Goal: Entertainment & Leisure: Consume media (video, audio)

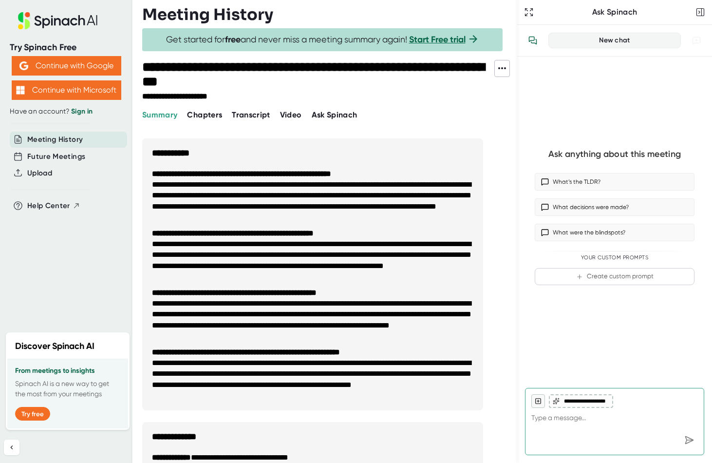
click at [292, 114] on span "Video" at bounding box center [291, 114] width 22 height 9
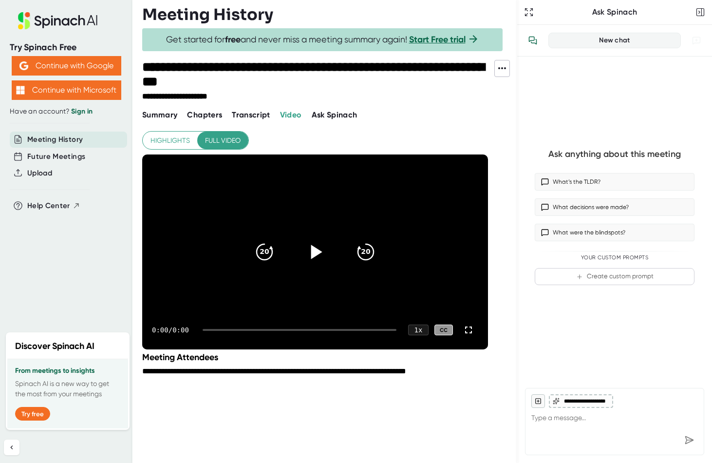
click at [317, 245] on icon at bounding box center [315, 252] width 24 height 24
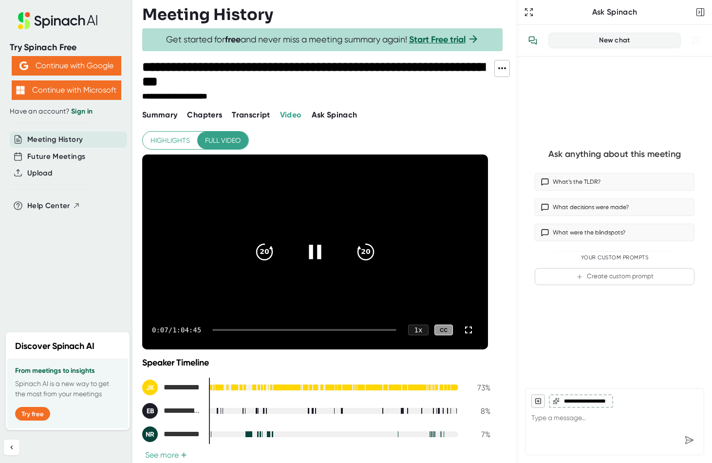
click at [320, 259] on icon at bounding box center [315, 252] width 24 height 24
drag, startPoint x: 356, startPoint y: 247, endPoint x: 361, endPoint y: 249, distance: 5.2
click at [356, 247] on icon "20" at bounding box center [365, 252] width 24 height 24
click at [361, 249] on icon "20" at bounding box center [365, 252] width 24 height 24
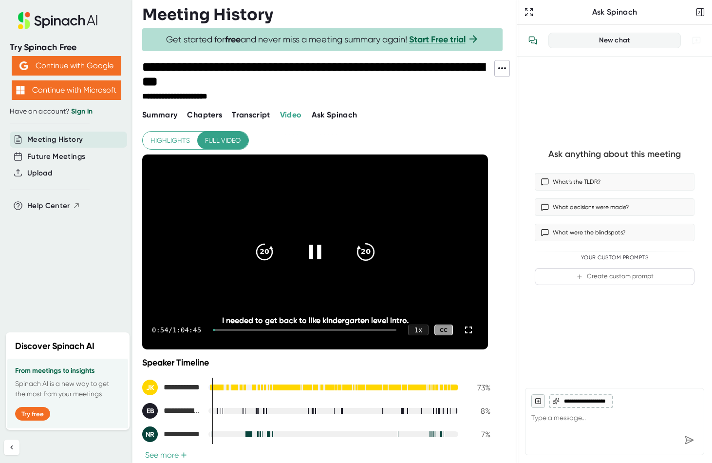
click at [362, 249] on icon "20" at bounding box center [365, 252] width 24 height 24
click at [470, 328] on icon at bounding box center [469, 330] width 12 height 12
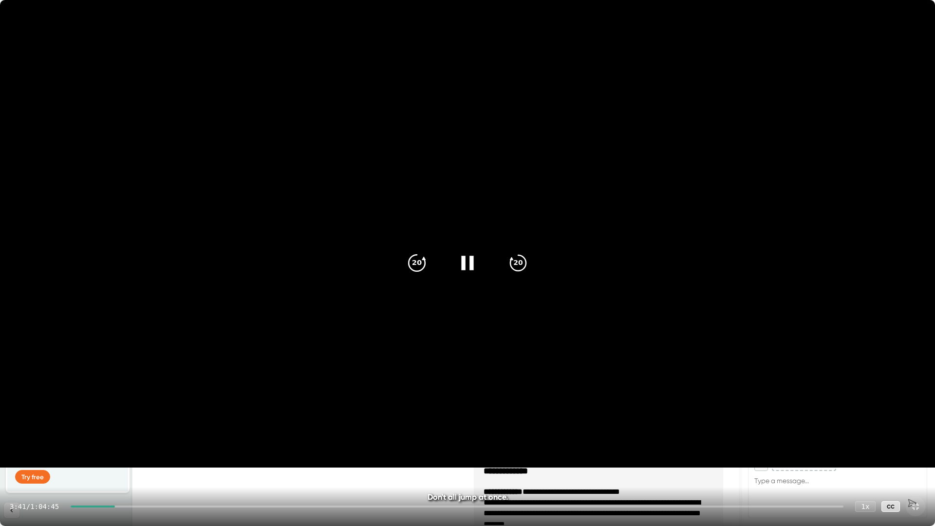
click at [418, 267] on icon "20" at bounding box center [417, 263] width 24 height 24
click at [524, 262] on icon "20" at bounding box center [518, 263] width 24 height 24
click at [522, 261] on icon "20" at bounding box center [518, 263] width 24 height 24
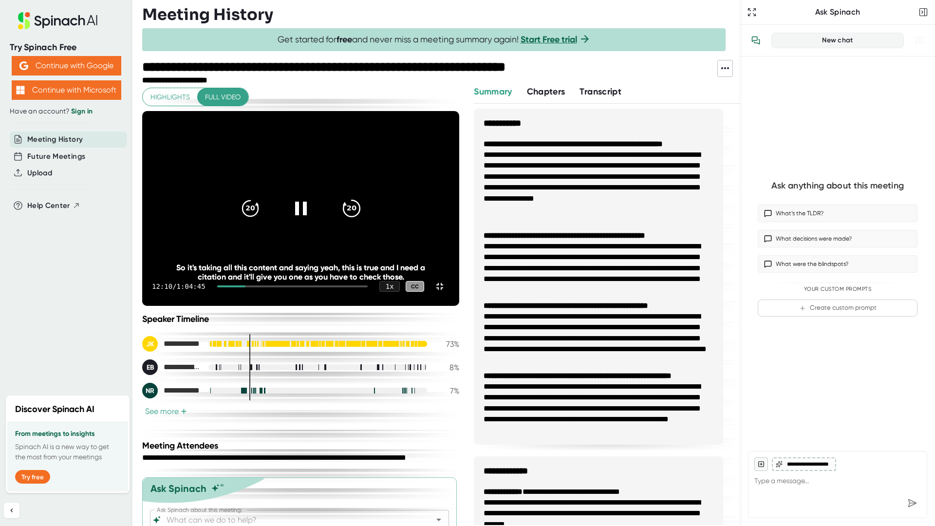
click at [363, 221] on icon "20" at bounding box center [351, 208] width 24 height 24
click at [459, 111] on video at bounding box center [300, 208] width 317 height 195
click at [308, 215] on icon at bounding box center [302, 208] width 11 height 14
click at [446, 292] on icon at bounding box center [440, 286] width 12 height 12
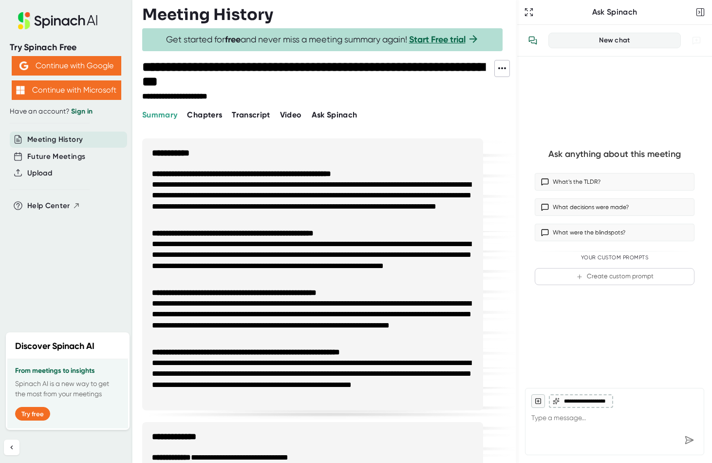
click at [292, 113] on span "Video" at bounding box center [291, 114] width 22 height 9
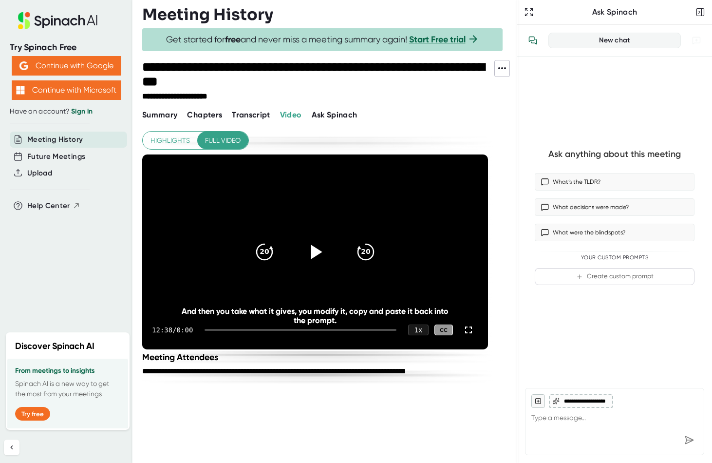
click at [316, 252] on icon at bounding box center [316, 251] width 11 height 14
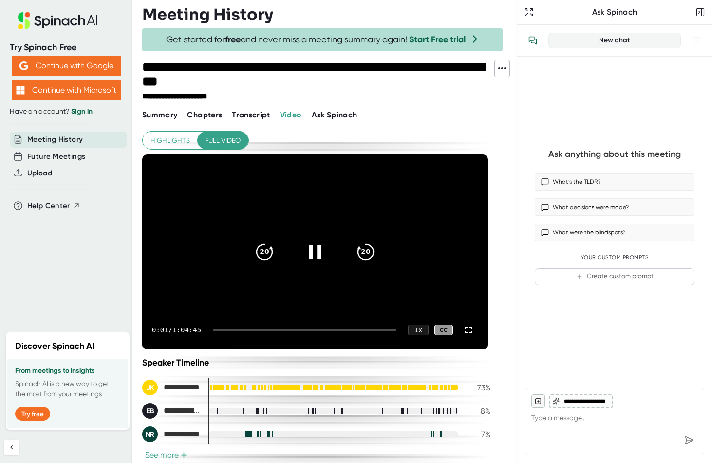
click at [248, 330] on div at bounding box center [305, 330] width 184 height 2
click at [253, 329] on div at bounding box center [305, 330] width 184 height 2
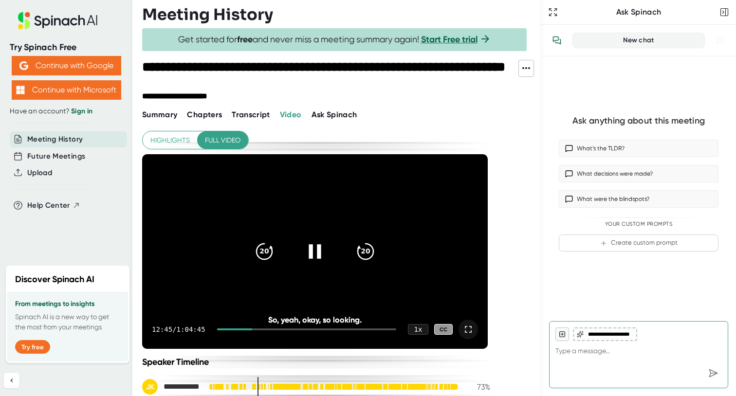
click at [467, 330] on icon at bounding box center [469, 330] width 12 height 12
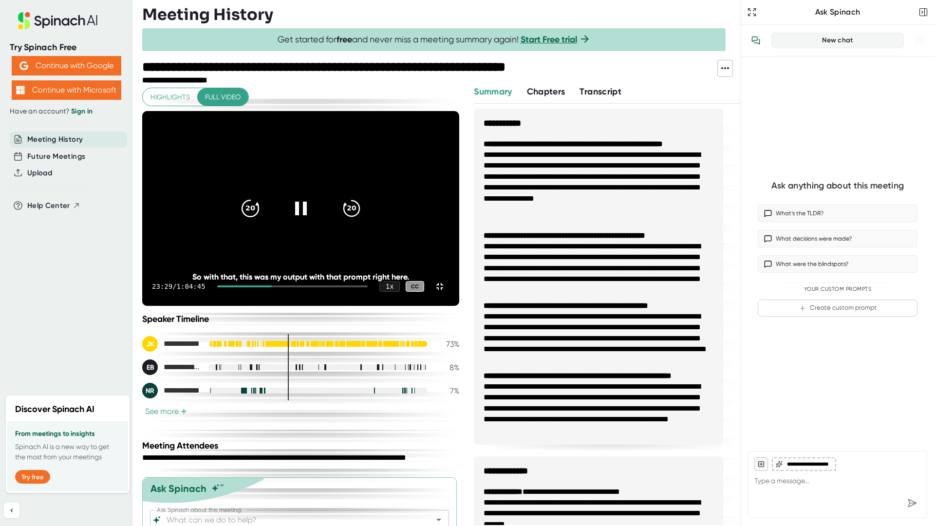
click at [262, 221] on icon "20" at bounding box center [250, 208] width 24 height 24
click at [313, 221] on icon at bounding box center [300, 208] width 24 height 24
click at [459, 306] on video at bounding box center [300, 208] width 317 height 195
click at [307, 215] on icon at bounding box center [301, 208] width 12 height 14
click at [313, 221] on icon at bounding box center [300, 208] width 24 height 24
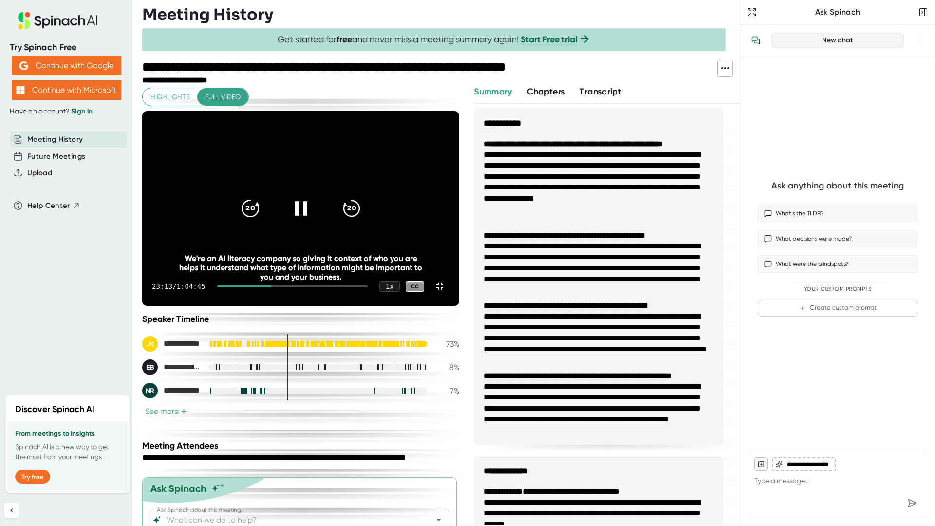
click at [262, 221] on icon "20" at bounding box center [250, 208] width 24 height 24
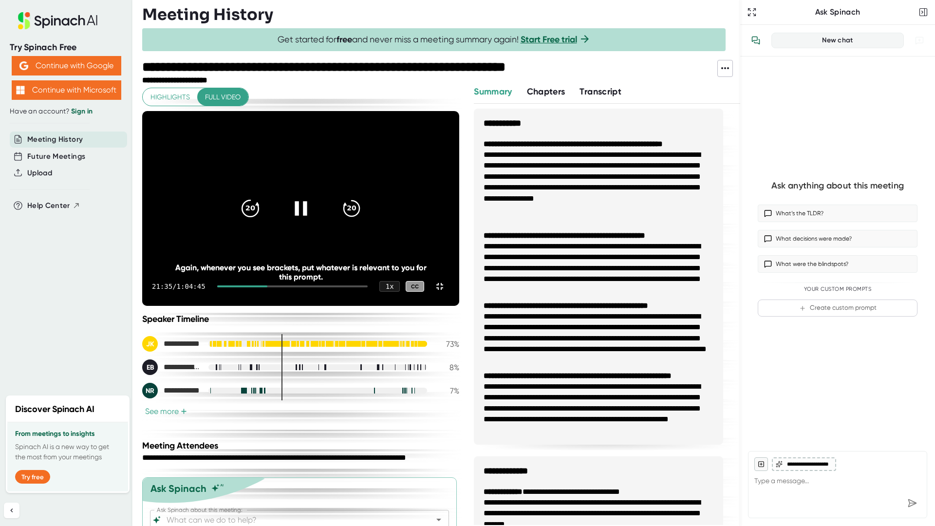
click at [262, 221] on icon "20" at bounding box center [250, 208] width 24 height 24
click at [307, 215] on icon at bounding box center [301, 208] width 12 height 14
click at [459, 306] on video at bounding box center [300, 208] width 317 height 195
click at [321, 229] on div at bounding box center [300, 208] width 41 height 41
click at [313, 221] on icon at bounding box center [300, 208] width 24 height 24
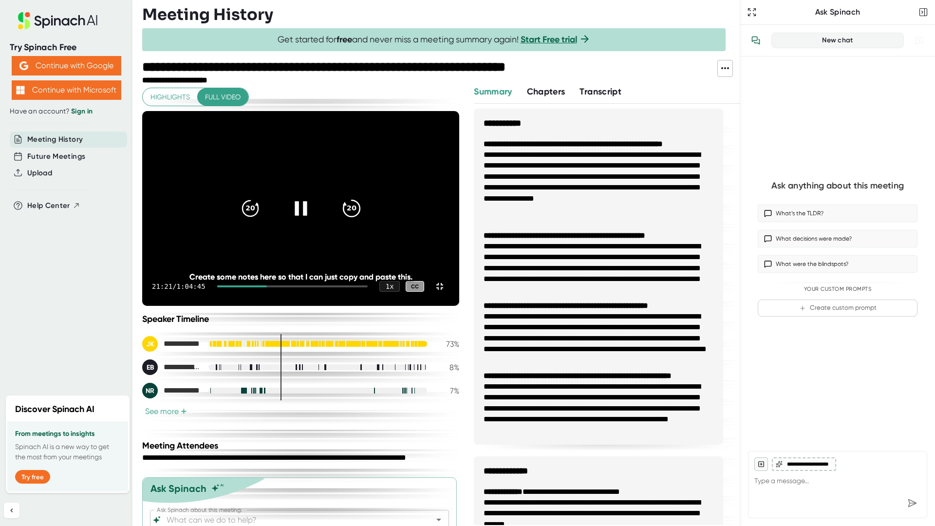
click at [363, 221] on icon "20" at bounding box center [351, 208] width 24 height 24
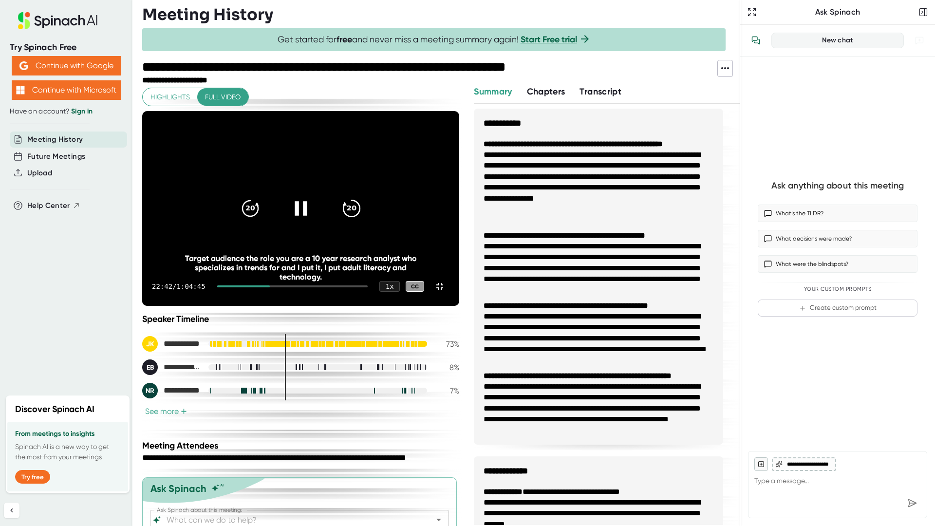
click at [363, 221] on icon "20" at bounding box center [351, 208] width 24 height 24
click at [360, 217] on icon at bounding box center [351, 208] width 17 height 17
click at [363, 221] on icon "20" at bounding box center [351, 208] width 24 height 24
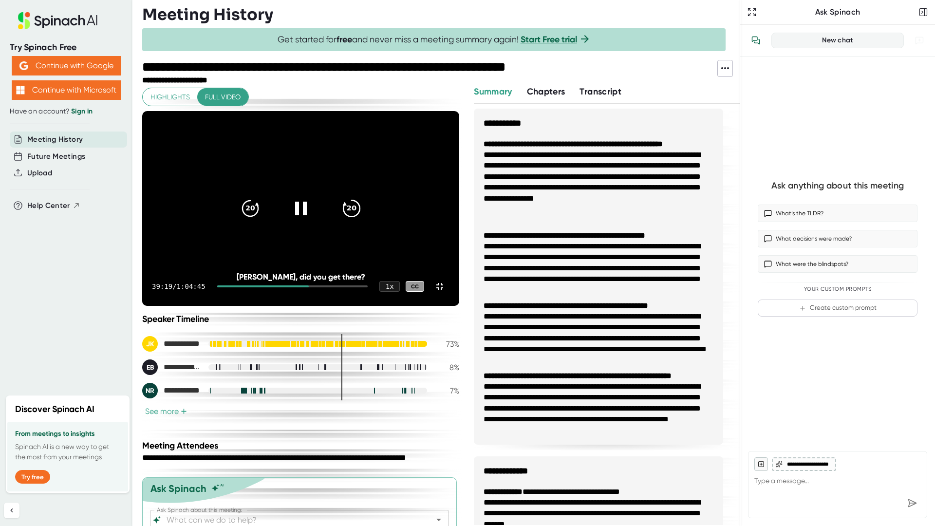
click at [363, 221] on icon "20" at bounding box center [351, 208] width 24 height 24
click at [262, 221] on icon "20" at bounding box center [250, 208] width 24 height 24
click at [363, 221] on icon "20" at bounding box center [351, 208] width 24 height 24
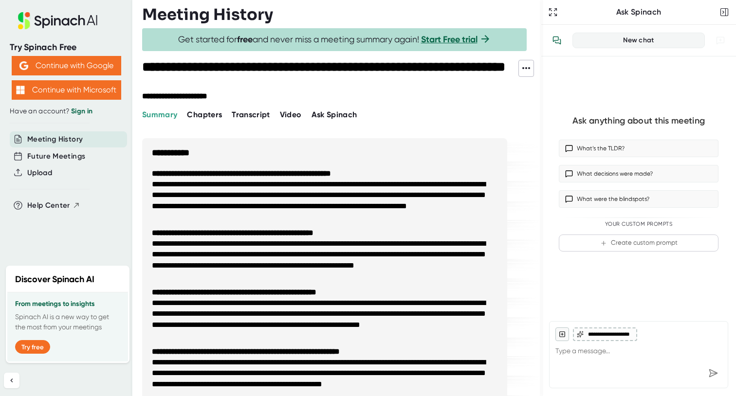
drag, startPoint x: 913, startPoint y: 447, endPoint x: 293, endPoint y: 115, distance: 703.2
click at [293, 115] on span "Video" at bounding box center [291, 114] width 22 height 9
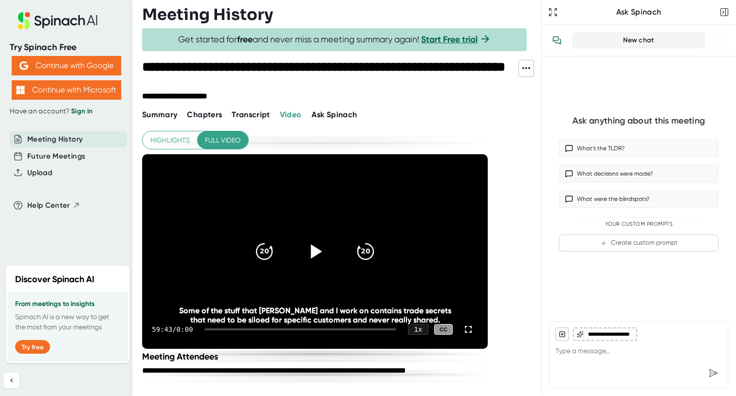
drag, startPoint x: 293, startPoint y: 115, endPoint x: 313, endPoint y: 250, distance: 136.3
click at [313, 250] on icon at bounding box center [316, 251] width 11 height 14
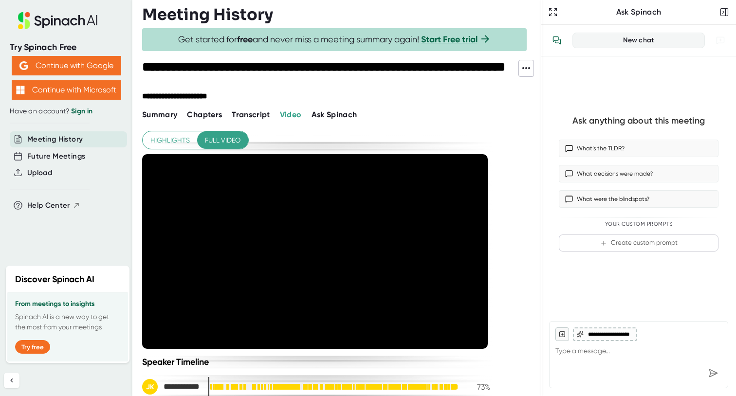
click at [371, 330] on div at bounding box center [305, 330] width 184 height 2
drag, startPoint x: 313, startPoint y: 250, endPoint x: 373, endPoint y: 334, distance: 103.6
click at [373, 334] on div "55:24 / 1:04:45 1 x CC" at bounding box center [315, 329] width 346 height 39
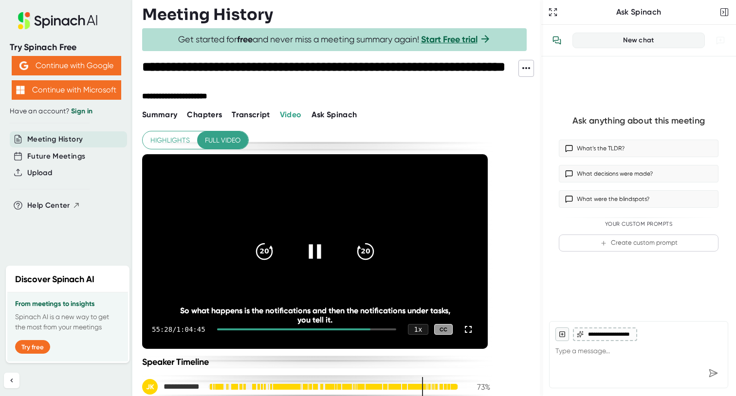
click at [375, 330] on div "55:28 / 1:04:45 1 x CC" at bounding box center [315, 329] width 346 height 39
click at [377, 330] on div at bounding box center [306, 330] width 179 height 2
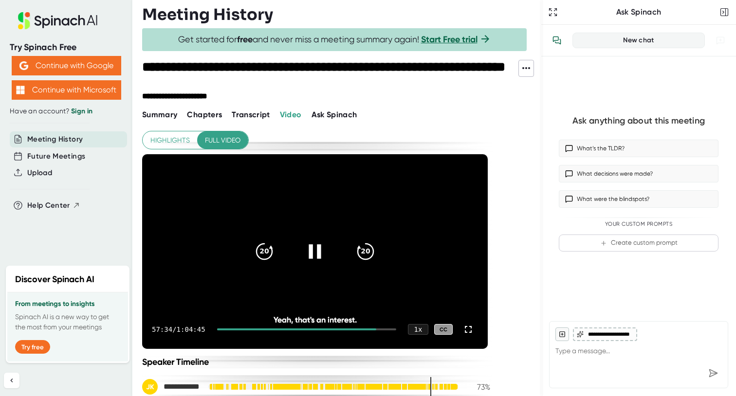
click at [382, 330] on div at bounding box center [306, 330] width 179 height 2
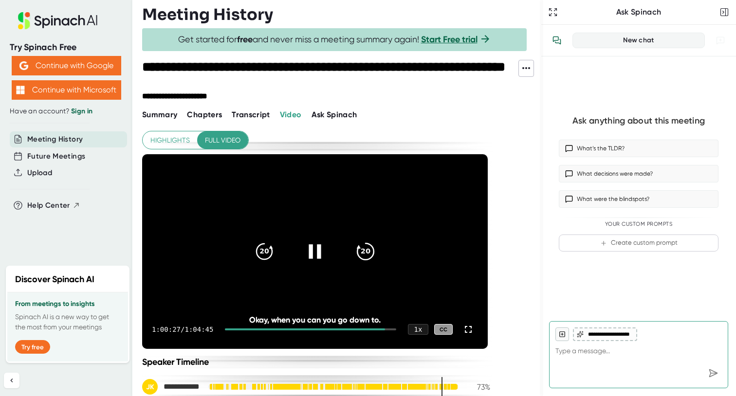
click at [363, 246] on icon "20" at bounding box center [365, 252] width 24 height 24
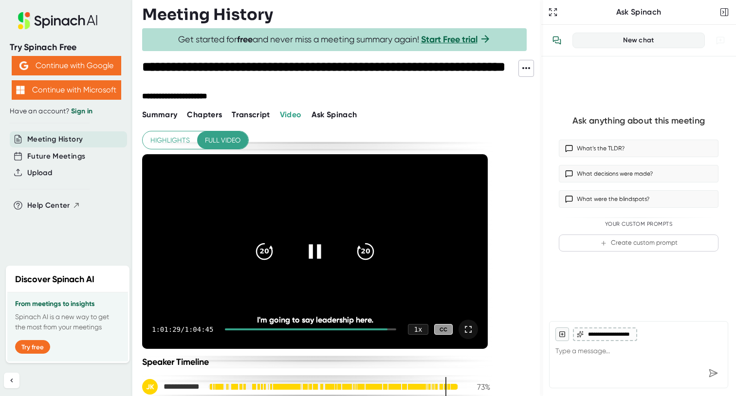
click at [468, 330] on icon at bounding box center [469, 330] width 12 height 12
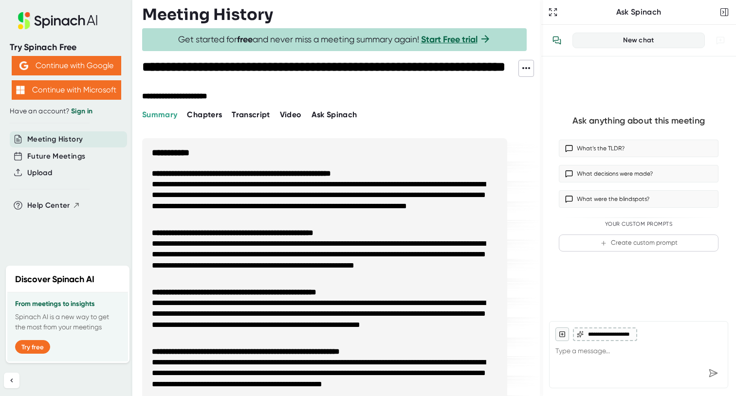
click at [292, 114] on span "Video" at bounding box center [291, 114] width 22 height 9
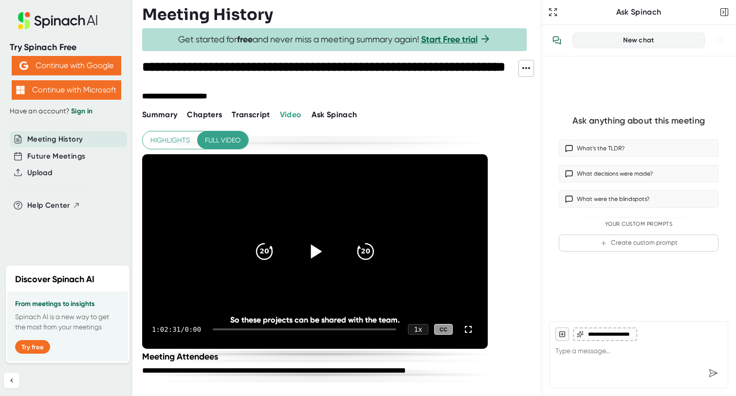
click at [315, 249] on icon at bounding box center [316, 251] width 11 height 14
click at [466, 329] on icon at bounding box center [469, 330] width 12 height 12
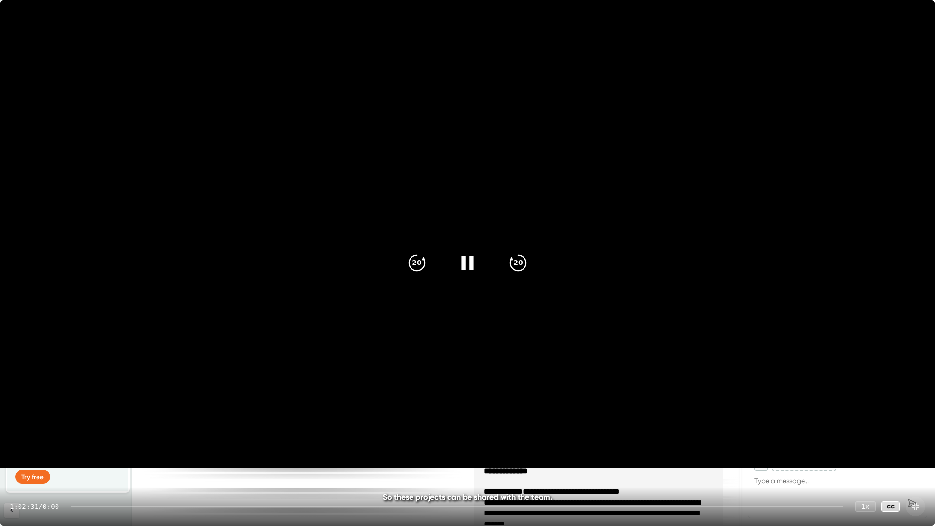
click at [466, 259] on icon at bounding box center [467, 263] width 24 height 24
click at [466, 258] on icon at bounding box center [467, 263] width 24 height 24
click at [808, 509] on div "1:02:31 / 0:00 1 x CC" at bounding box center [467, 506] width 935 height 39
click at [807, 508] on div "1:02:31 / 0:00 1 x CC" at bounding box center [467, 506] width 935 height 39
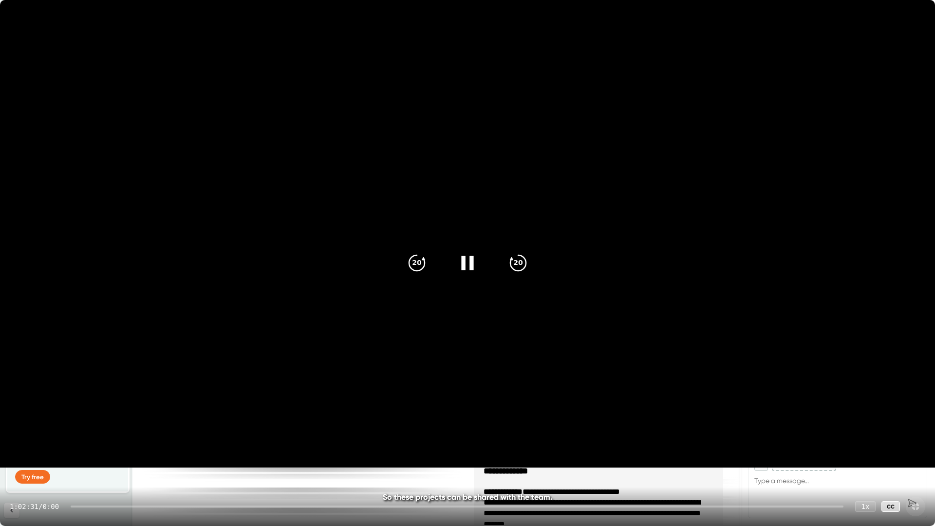
click at [807, 508] on div "1:02:31 / 0:00 1 x CC" at bounding box center [467, 506] width 935 height 39
click at [472, 260] on icon at bounding box center [467, 263] width 12 height 14
click at [472, 260] on icon at bounding box center [467, 263] width 24 height 24
click at [916, 507] on icon at bounding box center [916, 507] width 12 height 12
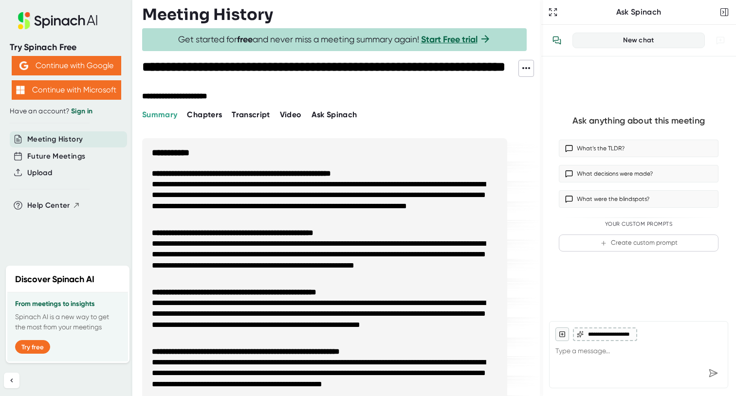
click at [291, 111] on span "Video" at bounding box center [291, 114] width 22 height 9
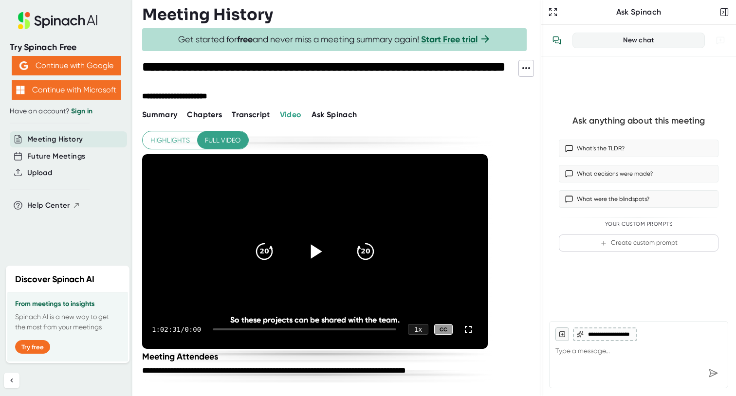
click at [310, 250] on icon at bounding box center [315, 252] width 24 height 24
